Goal: Task Accomplishment & Management: Complete application form

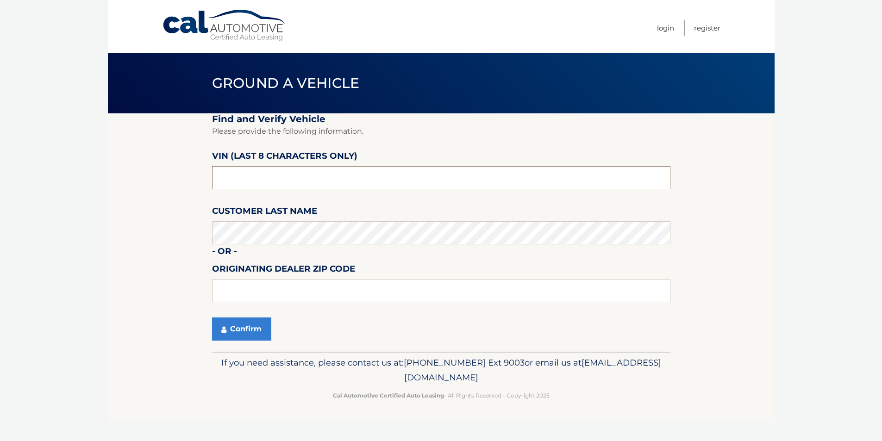
click at [337, 184] on input "text" at bounding box center [441, 177] width 458 height 23
type input "P8765585"
click at [238, 341] on button "Confirm" at bounding box center [241, 329] width 59 height 23
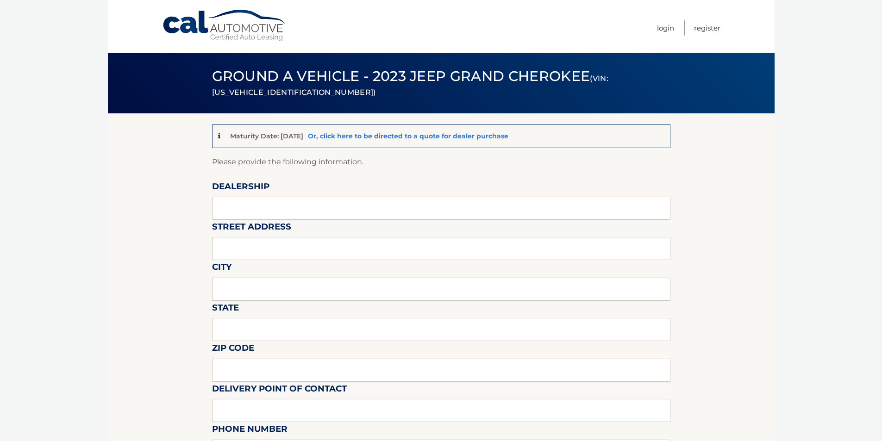
click at [414, 133] on link "Or, click here to be directed to a quote for dealer purchase" at bounding box center [408, 136] width 201 height 8
click at [247, 215] on input "text" at bounding box center [441, 208] width 458 height 23
type input "PARAMUS CHEVROLET"
type input "194 ROUTE 17 N"
click at [271, 299] on input "text" at bounding box center [441, 289] width 458 height 23
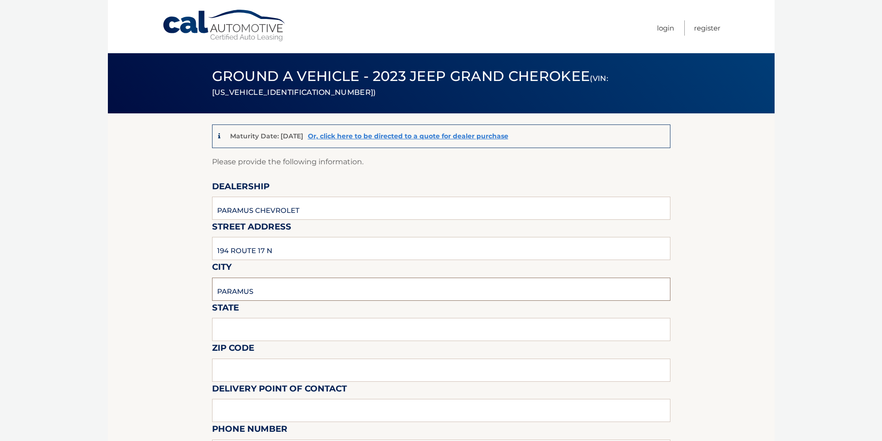
type input "PARAMUS"
type input "NJ"
type input "07652"
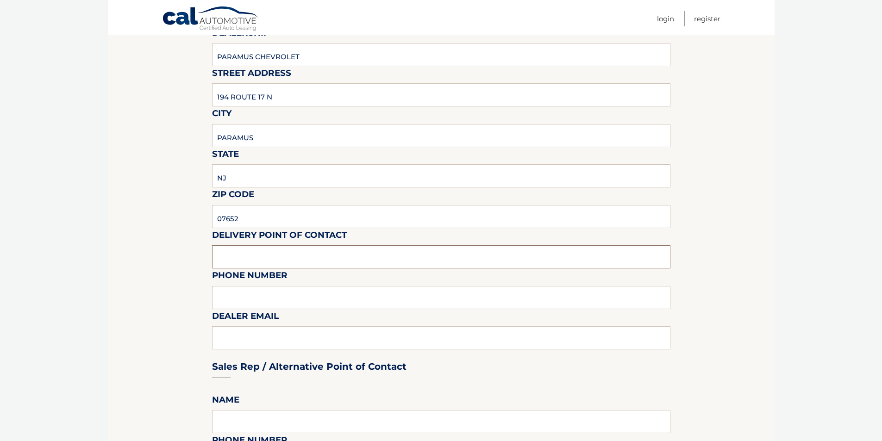
scroll to position [162, 0]
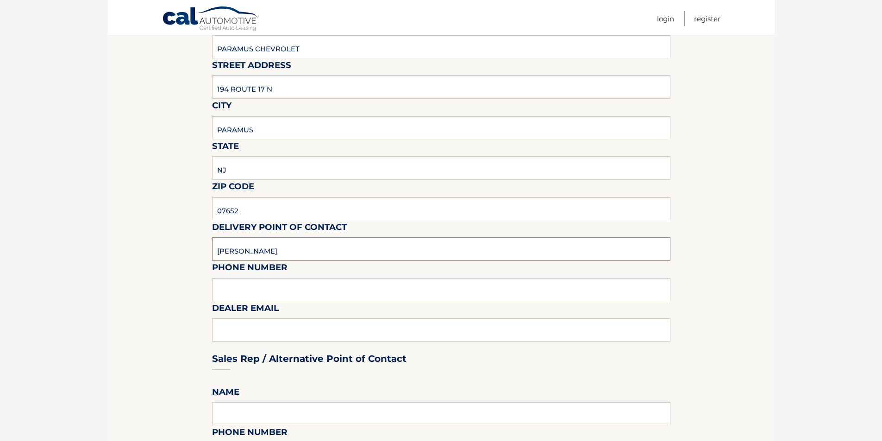
type input "JUSTIN"
type input "2012617100"
type input "JQUINTERO"
click at [272, 261] on input "JUSTIN" at bounding box center [441, 249] width 458 height 23
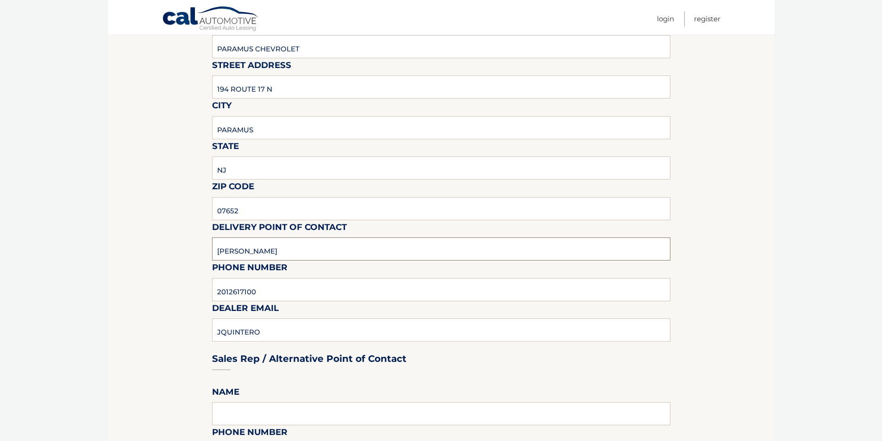
type input "LUIS"
type input "L"
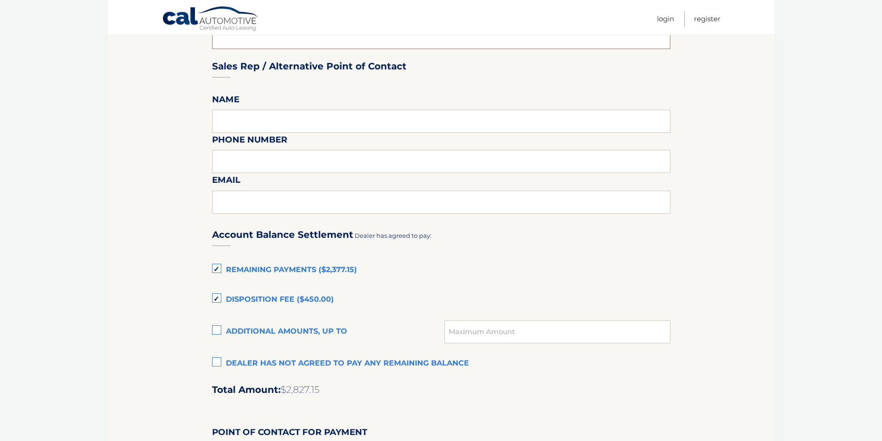
scroll to position [470, 0]
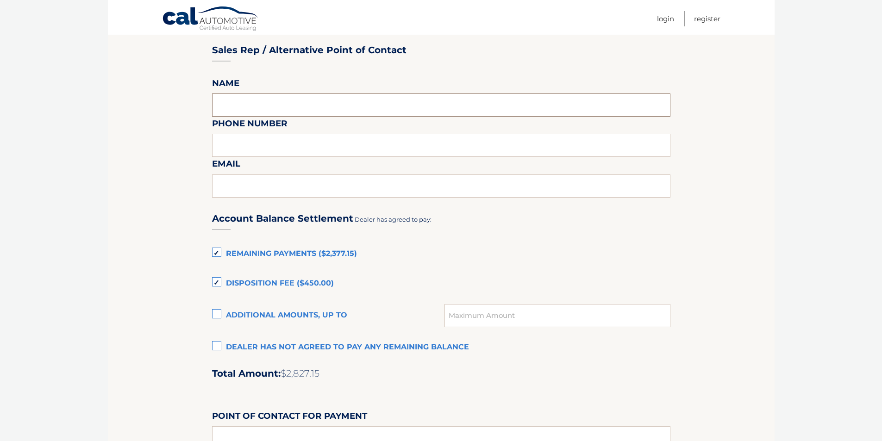
click at [248, 117] on input "text" at bounding box center [441, 105] width 458 height 23
type input "JUSTIN"
type input "2012617100"
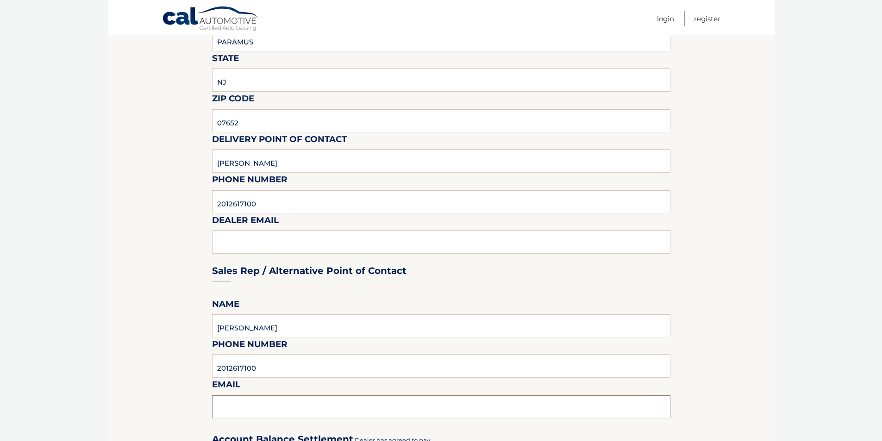
scroll to position [162, 0]
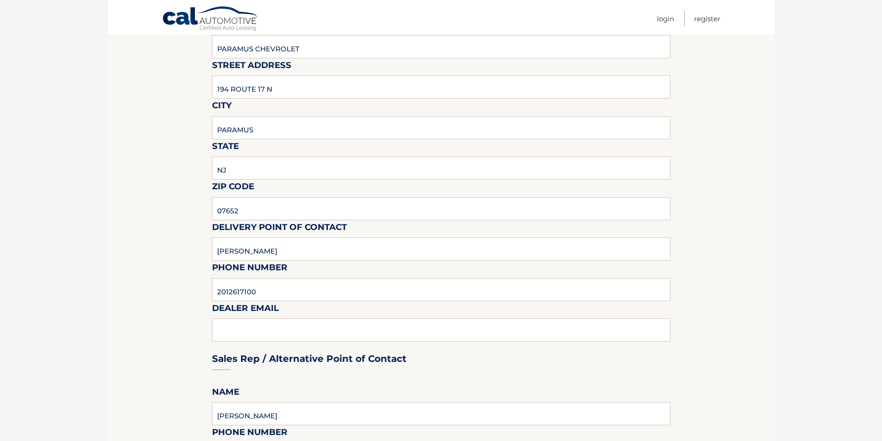
click at [243, 367] on div "Sales Rep / Alternative Point of Contact" at bounding box center [441, 341] width 458 height 65
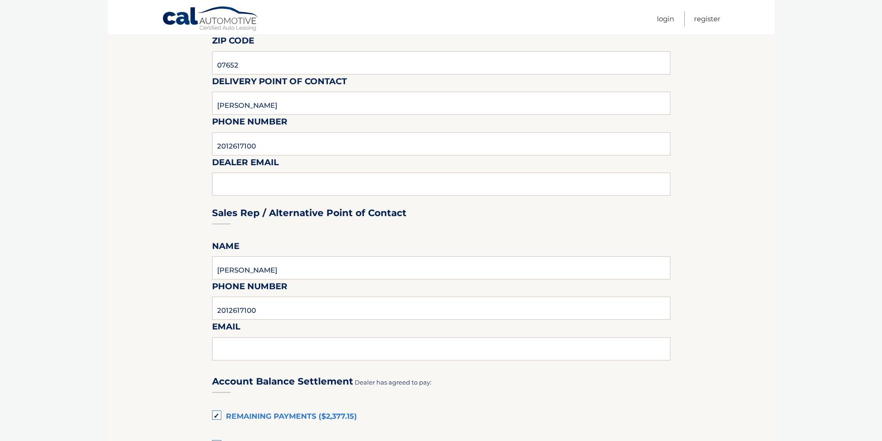
scroll to position [316, 0]
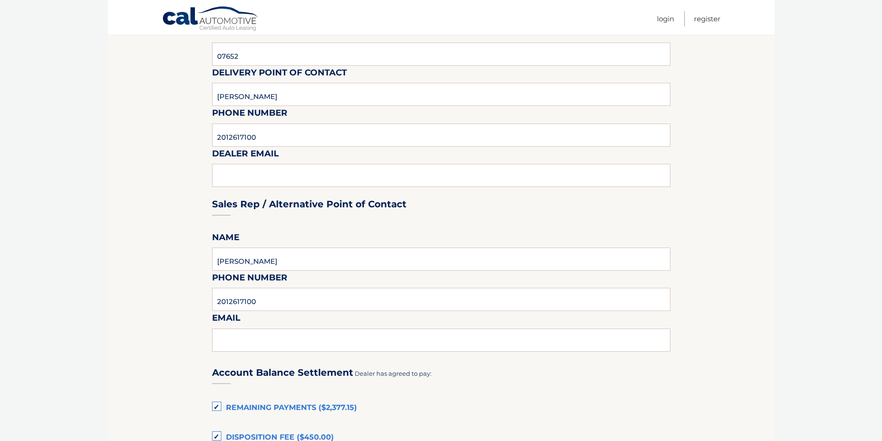
click at [217, 206] on div "Sales Rep / Alternative Point of Contact" at bounding box center [441, 186] width 458 height 65
click at [274, 210] on div "Sales Rep / Alternative Point of Contact" at bounding box center [441, 186] width 458 height 65
click at [329, 206] on div "Sales Rep / Alternative Point of Contact" at bounding box center [441, 186] width 458 height 65
click at [273, 271] on input "JUSTIN" at bounding box center [441, 259] width 458 height 23
click at [273, 203] on div "Sales Rep / Alternative Point of Contact" at bounding box center [441, 186] width 458 height 65
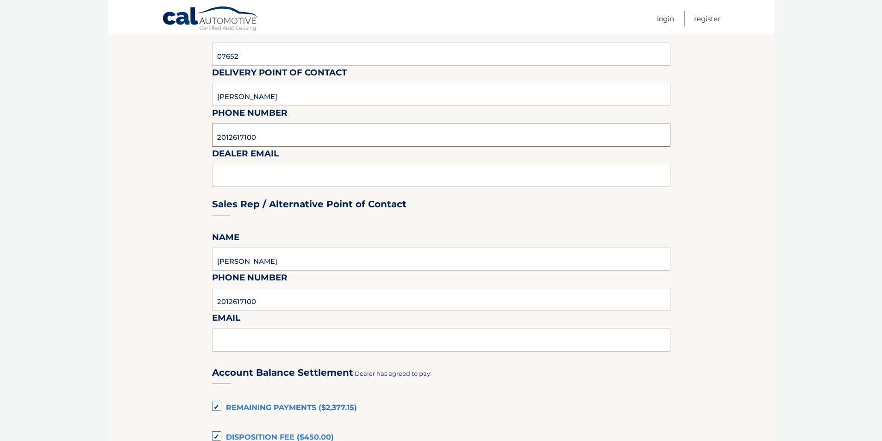
click at [289, 147] on input "2012617100" at bounding box center [441, 135] width 458 height 23
click at [282, 214] on div "Sales Rep / Alternative Point of Contact" at bounding box center [441, 186] width 458 height 65
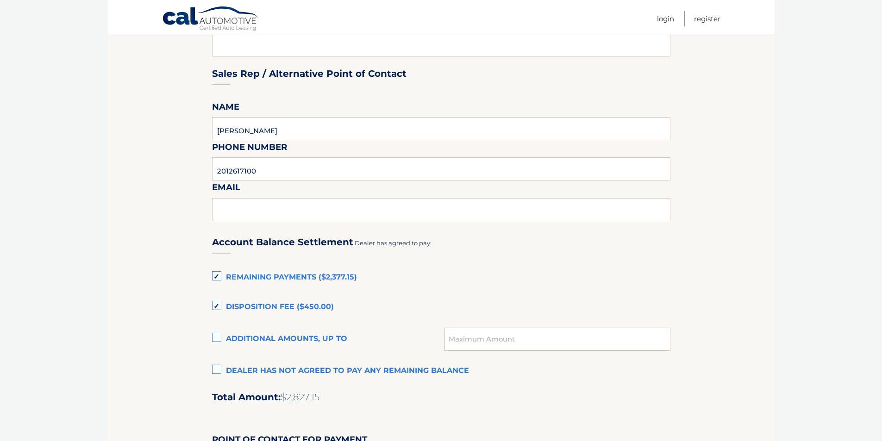
scroll to position [470, 0]
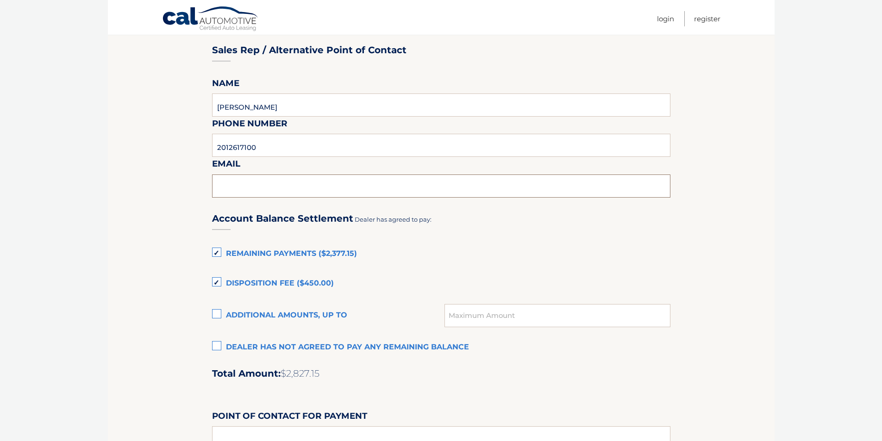
click at [248, 198] on input "text" at bounding box center [441, 186] width 458 height 23
click at [238, 198] on input "text" at bounding box center [441, 186] width 458 height 23
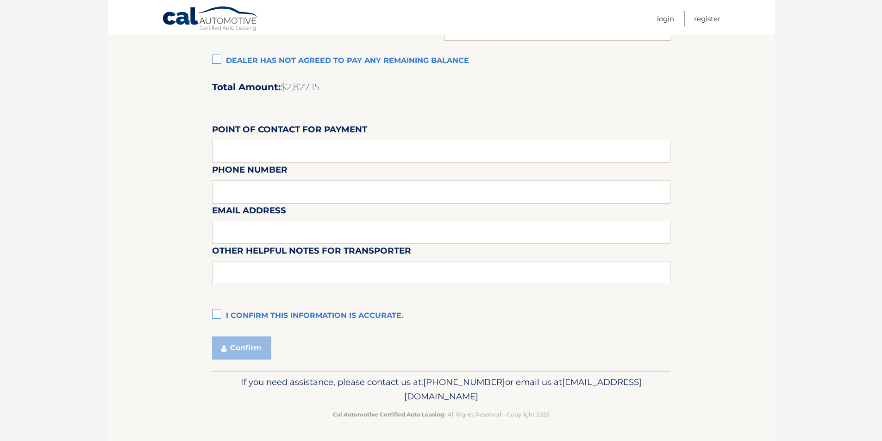
scroll to position [779, 0]
type input "JAQUINTERO@PARAMUSCHEVY.COM"
click at [345, 163] on input "text" at bounding box center [441, 151] width 458 height 23
type input "PARAMUS CHEVY"
click at [279, 203] on div "Email Address" at bounding box center [441, 183] width 458 height 40
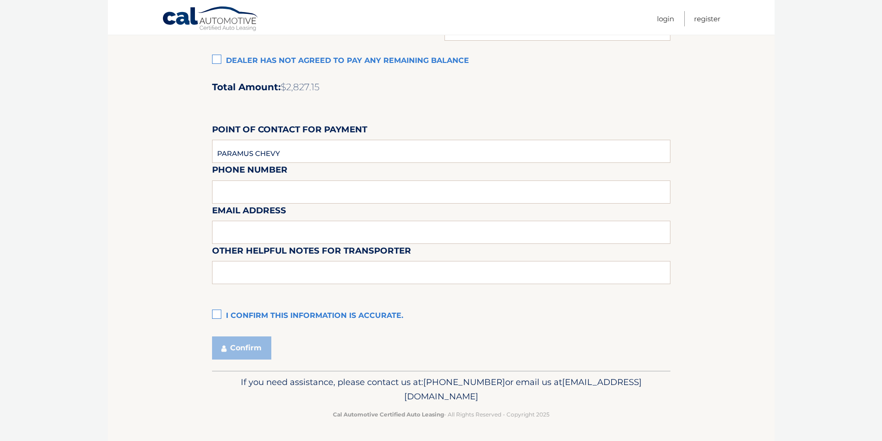
click at [267, 203] on div "Email Address" at bounding box center [441, 183] width 458 height 40
click at [237, 203] on div "Email Address" at bounding box center [441, 183] width 458 height 40
click at [230, 244] on input "text" at bounding box center [441, 232] width 458 height 23
type input "M"
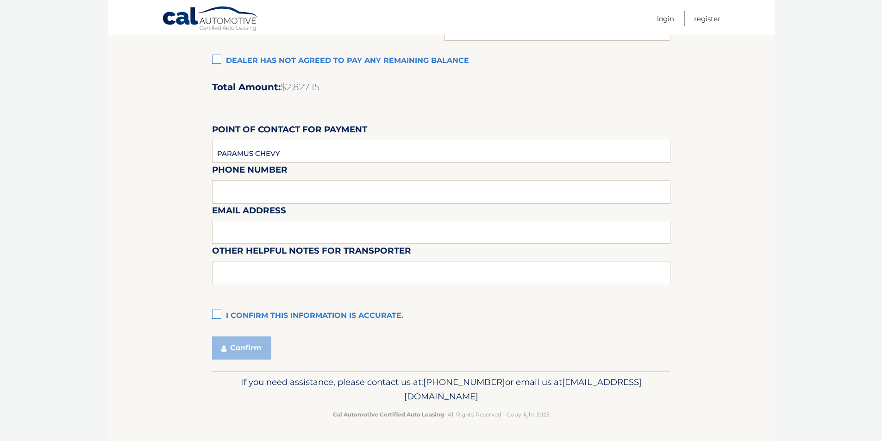
click at [221, 307] on label "I confirm this information is accurate." at bounding box center [441, 316] width 458 height 19
click at [0, 0] on input "I confirm this information is accurate." at bounding box center [0, 0] width 0 height 0
click at [264, 340] on button "Confirm" at bounding box center [241, 348] width 59 height 23
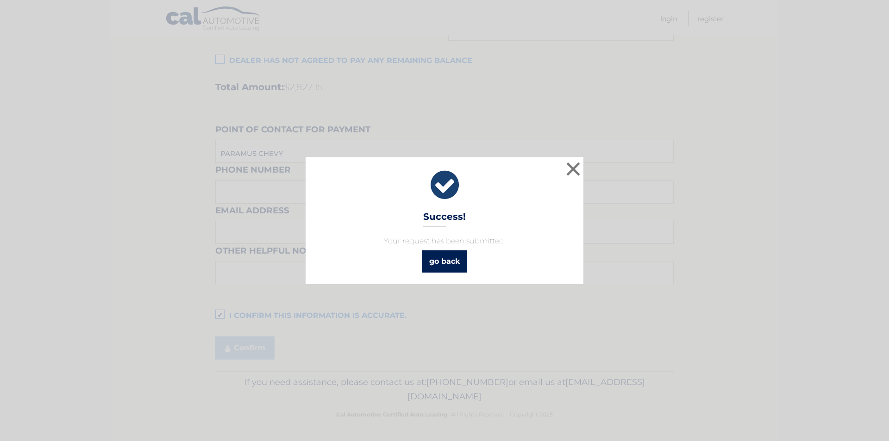
click at [463, 268] on link "go back" at bounding box center [444, 262] width 45 height 22
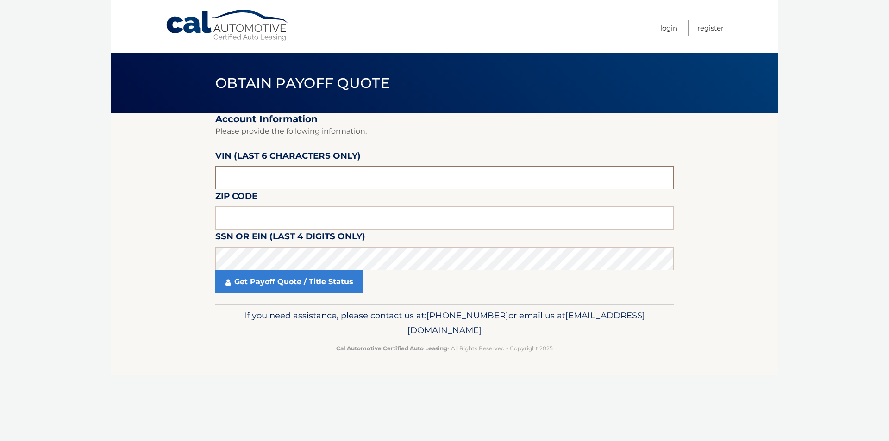
click at [313, 189] on input "text" at bounding box center [444, 177] width 458 height 23
type input "P*****"
type input "765585"
click at [278, 230] on input "text" at bounding box center [444, 218] width 458 height 23
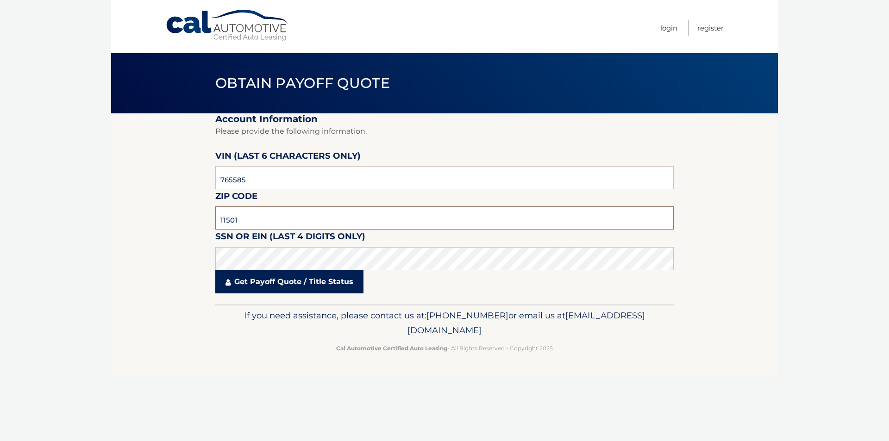
type input "11501"
click at [339, 294] on link "Get Payoff Quote / Title Status" at bounding box center [289, 281] width 148 height 23
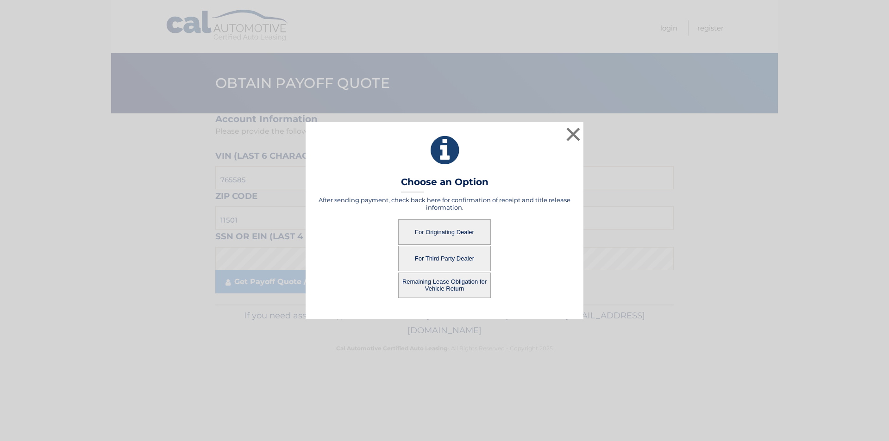
click at [458, 230] on button "For Originating Dealer" at bounding box center [444, 231] width 93 height 25
click at [433, 233] on button "For Originating Dealer" at bounding box center [444, 231] width 93 height 25
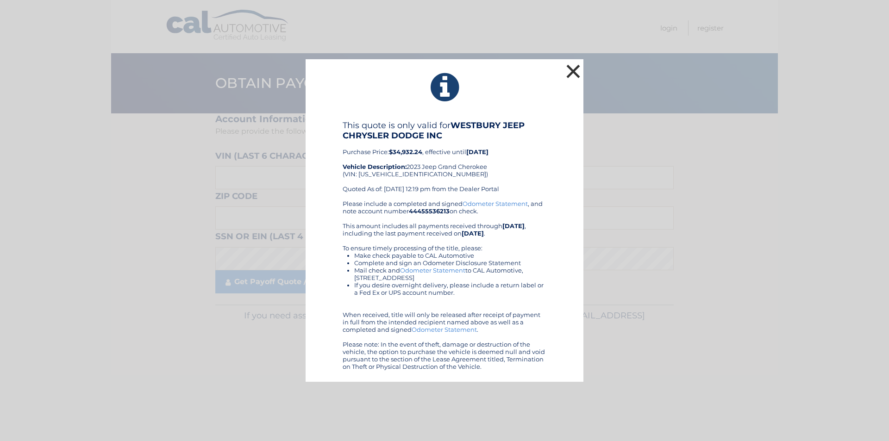
click at [577, 62] on button "×" at bounding box center [573, 71] width 19 height 19
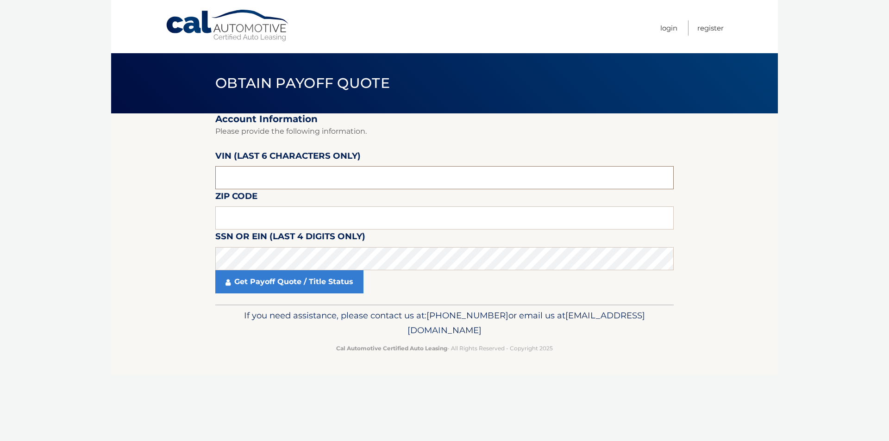
click at [342, 189] on input "text" at bounding box center [444, 177] width 458 height 23
click at [294, 230] on input "text" at bounding box center [444, 218] width 458 height 23
click at [291, 189] on input "text" at bounding box center [444, 177] width 458 height 23
type input "765585"
click at [263, 230] on input "text" at bounding box center [444, 218] width 458 height 23
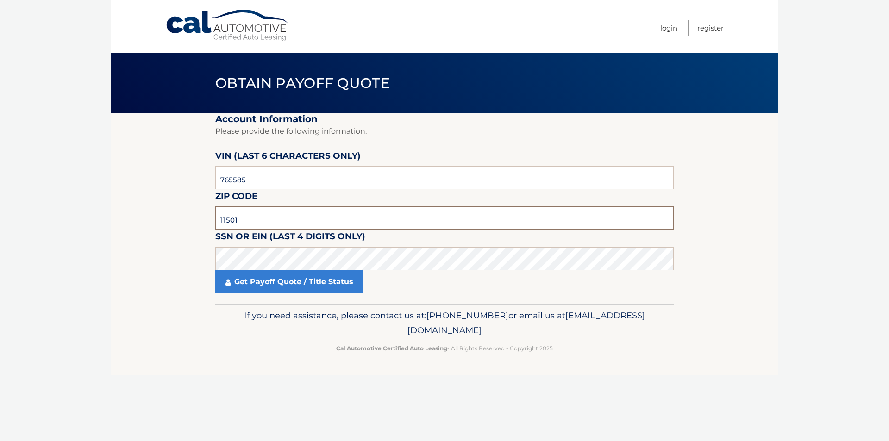
type input "11501"
click at [300, 294] on link "Get Payoff Quote / Title Status" at bounding box center [289, 281] width 148 height 23
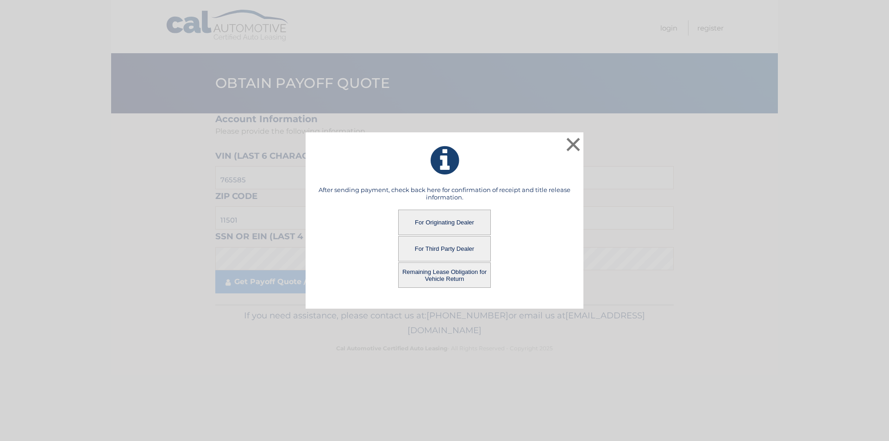
click at [437, 275] on button "Remaining Lease Obligation for Vehicle Return" at bounding box center [444, 275] width 93 height 25
click at [444, 274] on button "Remaining Lease Obligation for Vehicle Return" at bounding box center [444, 275] width 93 height 25
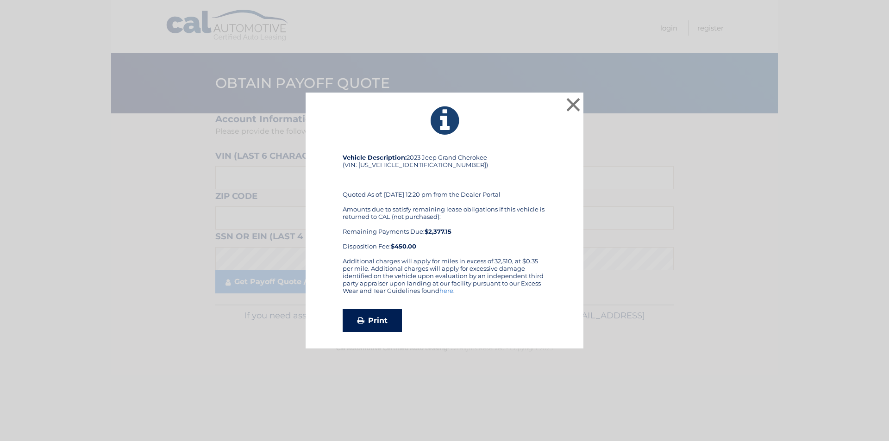
click at [384, 322] on link "Print" at bounding box center [372, 320] width 59 height 23
click at [576, 99] on button "×" at bounding box center [573, 104] width 19 height 19
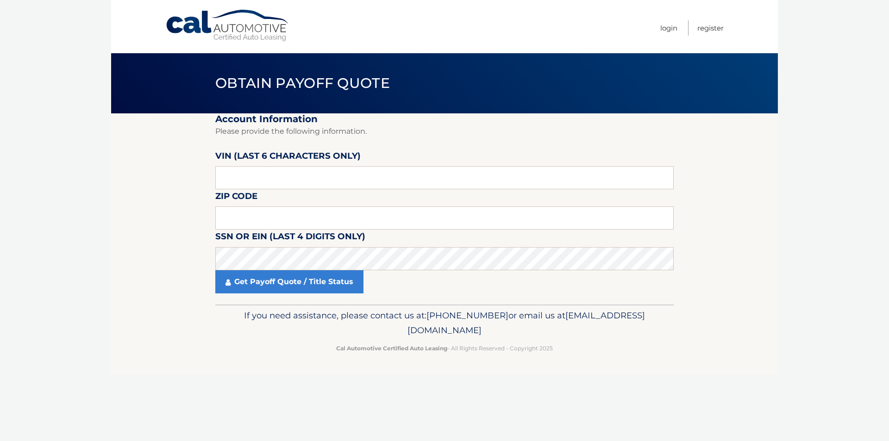
click at [311, 166] on label "VIN (last 6 characters only)" at bounding box center [287, 157] width 145 height 17
click at [298, 184] on input "text" at bounding box center [444, 177] width 458 height 23
type input "765585"
click at [271, 227] on input "text" at bounding box center [444, 218] width 458 height 23
type input "11501"
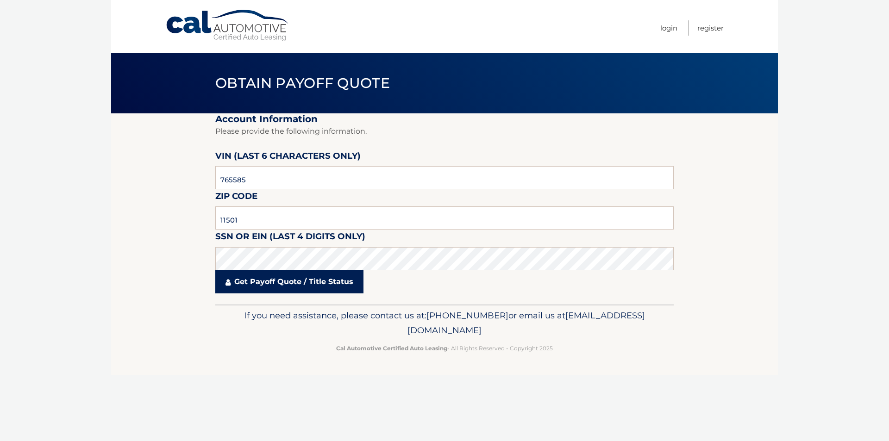
click at [278, 294] on link "Get Payoff Quote / Title Status" at bounding box center [289, 281] width 148 height 23
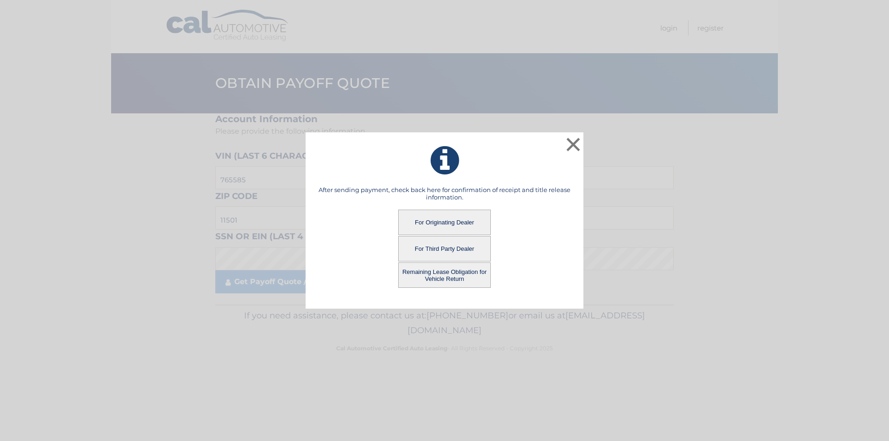
click at [450, 247] on button "For Third Party Dealer" at bounding box center [444, 248] width 93 height 25
click at [433, 248] on button "For Third Party Dealer" at bounding box center [444, 248] width 93 height 25
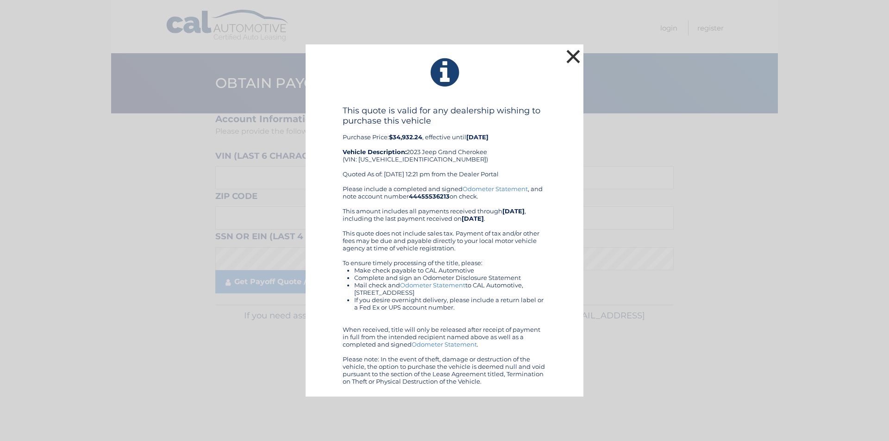
click at [577, 56] on button "×" at bounding box center [573, 56] width 19 height 19
